Goal: Information Seeking & Learning: Find specific fact

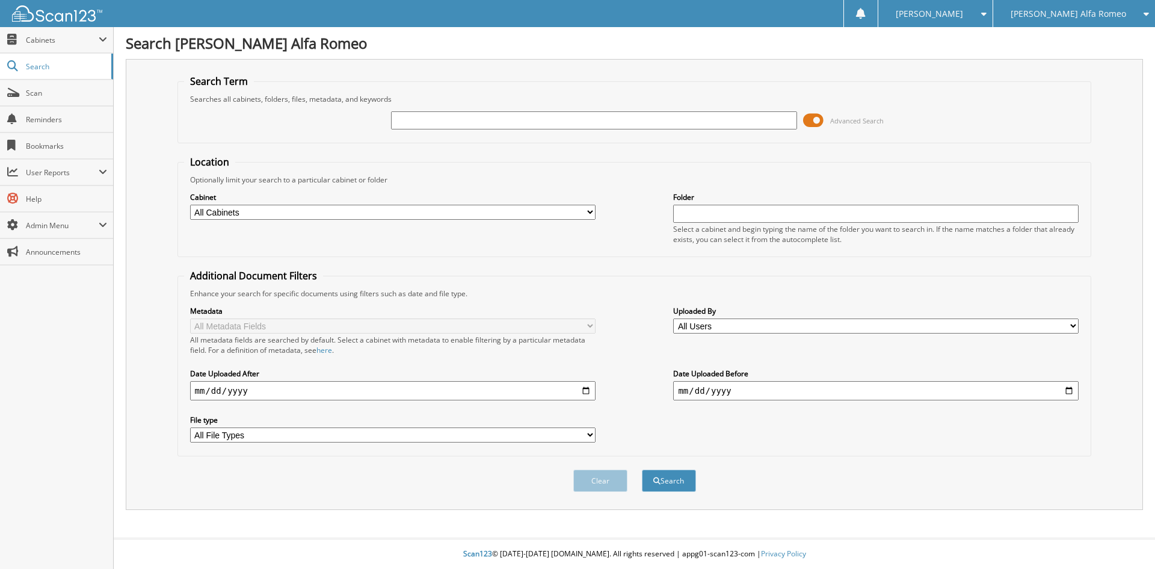
click at [1070, 19] on div "[PERSON_NAME] Alfa Romeo" at bounding box center [1074, 13] width 150 height 27
click at [1069, 33] on link "[PERSON_NAME] Chevrolet Inc" at bounding box center [1074, 37] width 162 height 21
type input "U14708A"
click at [642, 469] on button "Search" at bounding box center [669, 480] width 54 height 22
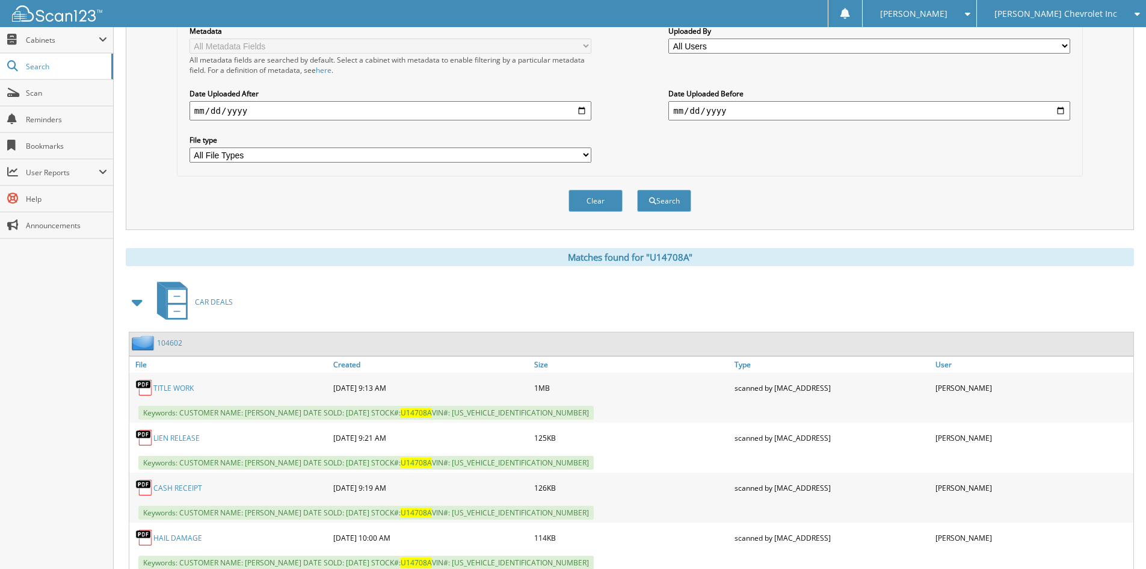
scroll to position [301, 0]
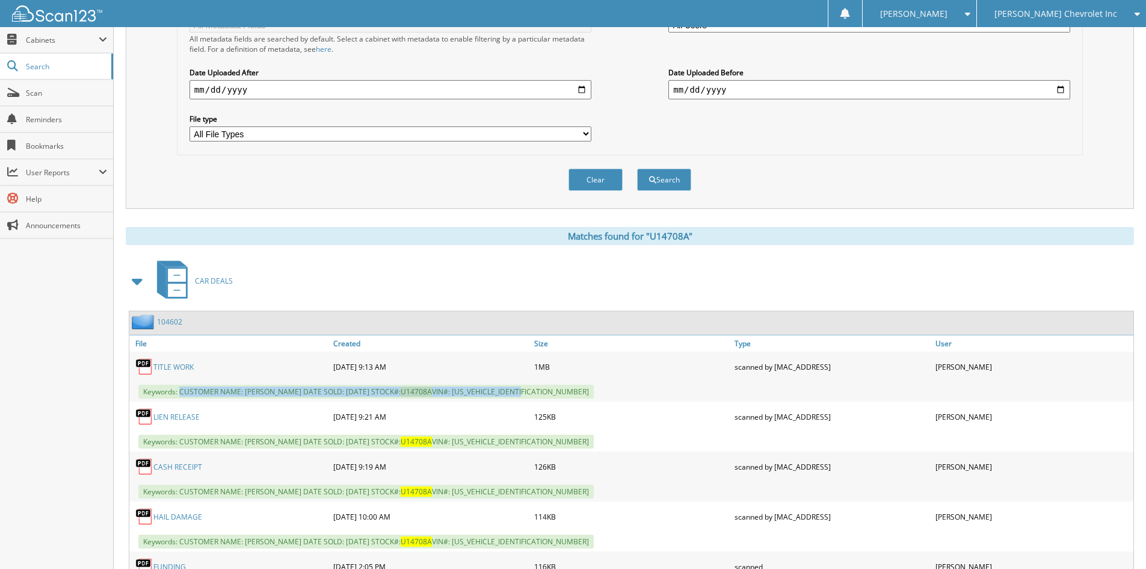
drag, startPoint x: 181, startPoint y: 390, endPoint x: 544, endPoint y: 394, distance: 362.8
click at [547, 396] on span "Keywords: CUSTOMER NAME: VANESSA ST CLAIR DATE SOLD: 03/14/2024 STOCK#: U14708A…" at bounding box center [365, 391] width 455 height 14
copy span "CUSTOMER NAME: VANESSA ST CLAIR DATE SOLD: 03/14/2024 STOCK#: U14708A VIN#: 19X…"
click at [225, 173] on div "Clear Search" at bounding box center [630, 179] width 906 height 49
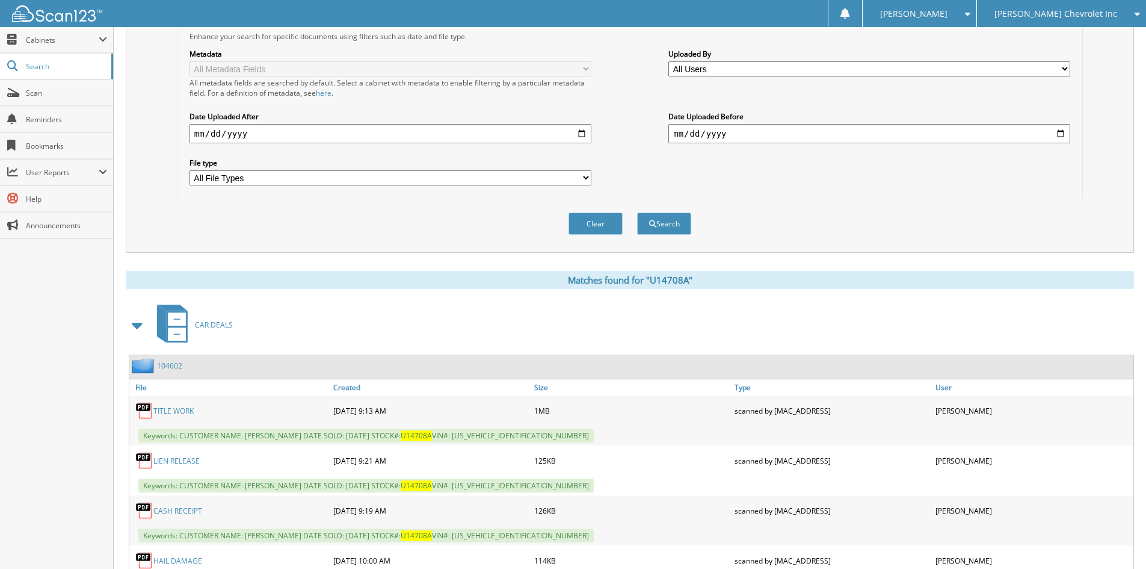
scroll to position [0, 0]
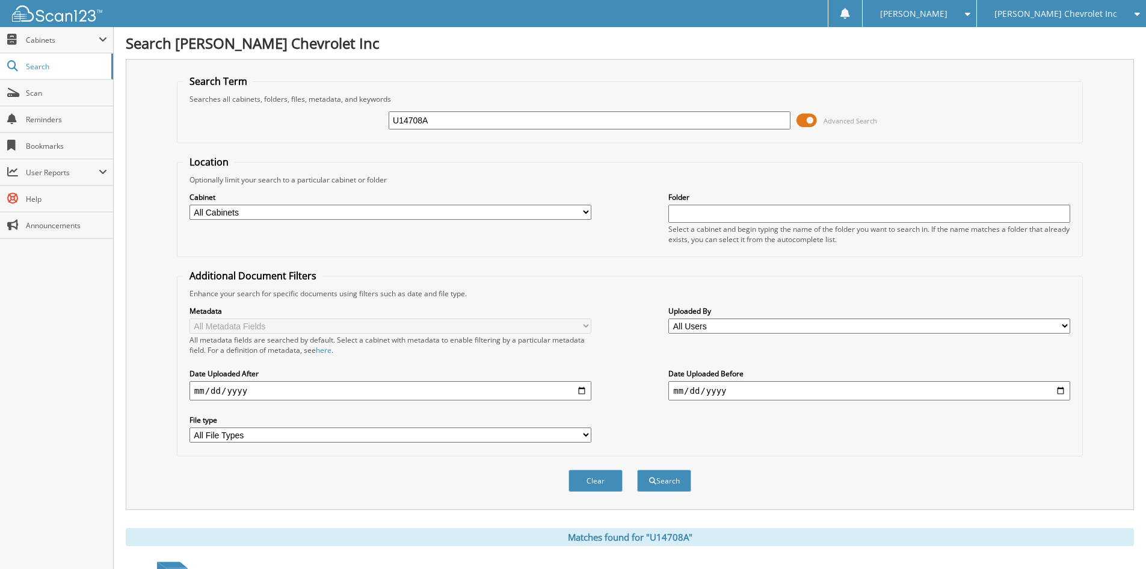
drag, startPoint x: 452, startPoint y: 122, endPoint x: 182, endPoint y: 110, distance: 270.4
click at [187, 111] on div "U14708A Advanced Search" at bounding box center [630, 120] width 893 height 32
type input "117286"
click at [637, 469] on button "Search" at bounding box center [664, 480] width 54 height 22
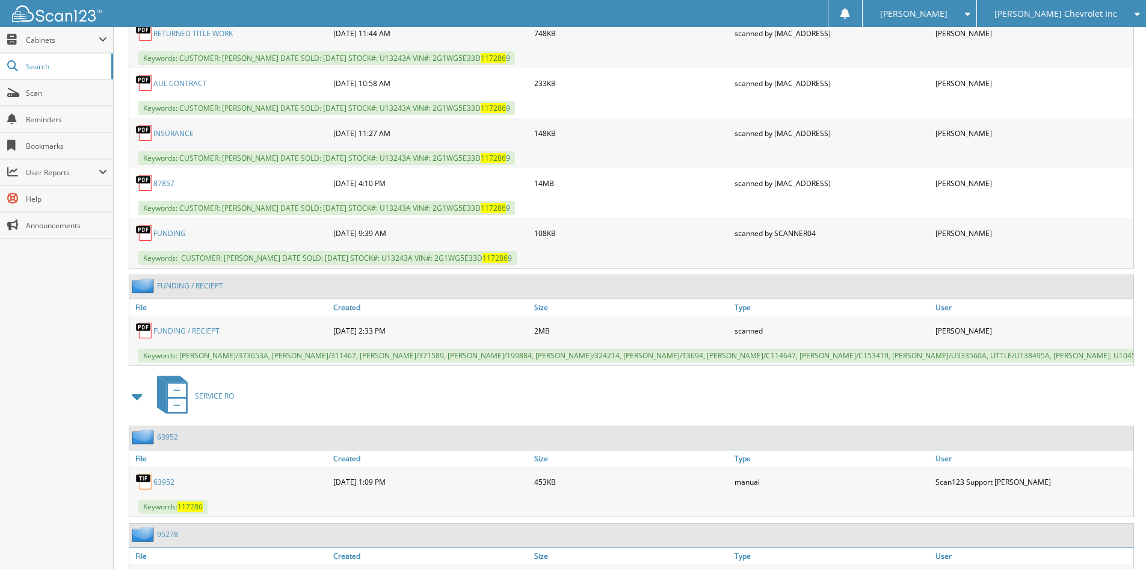
scroll to position [782, 0]
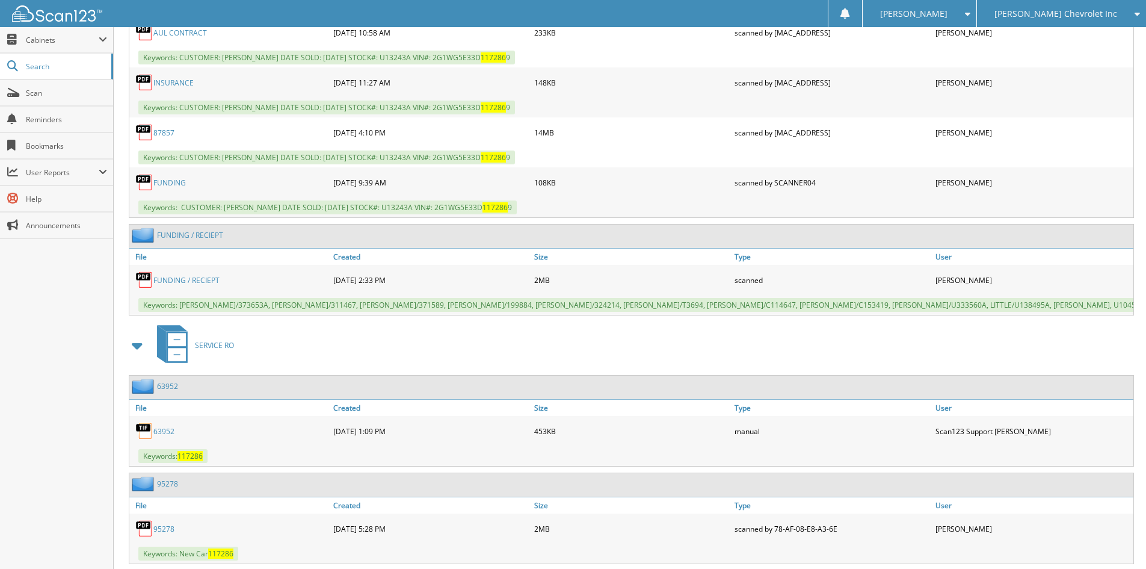
click at [1072, 11] on span "[PERSON_NAME] Chevrolet Inc" at bounding box center [1056, 13] width 123 height 7
click at [1068, 34] on link "[PERSON_NAME] Alfa Romeo" at bounding box center [1061, 37] width 169 height 21
